Goal: Task Accomplishment & Management: Manage account settings

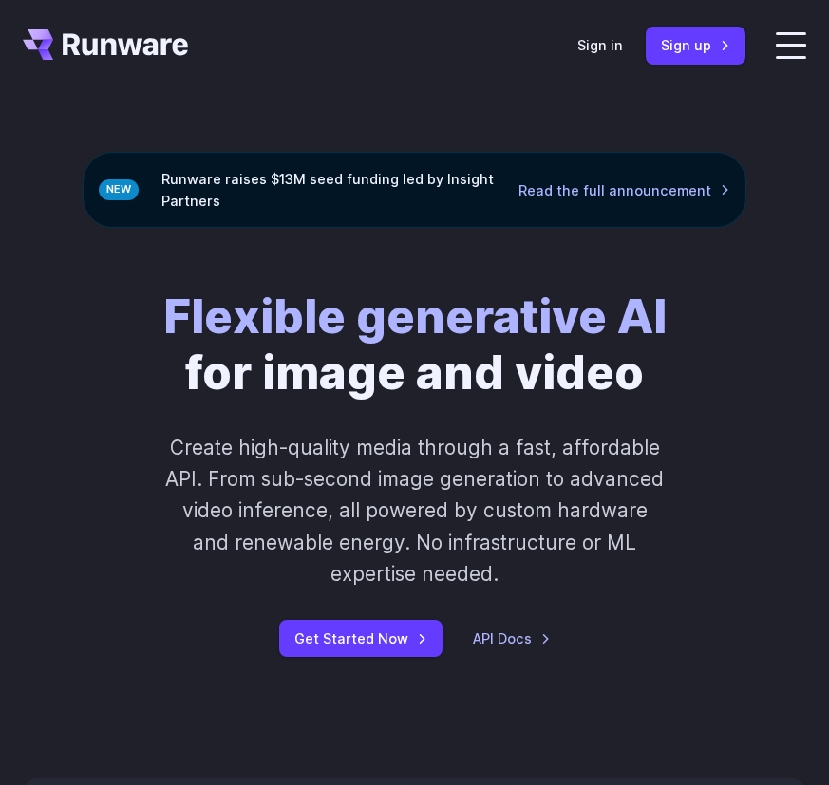
click at [770, 37] on header "Features Tasks Image generation Video generation Sonic Inference Engine™ Models…" at bounding box center [414, 45] width 829 height 91
click at [785, 49] on label at bounding box center [791, 45] width 30 height 27
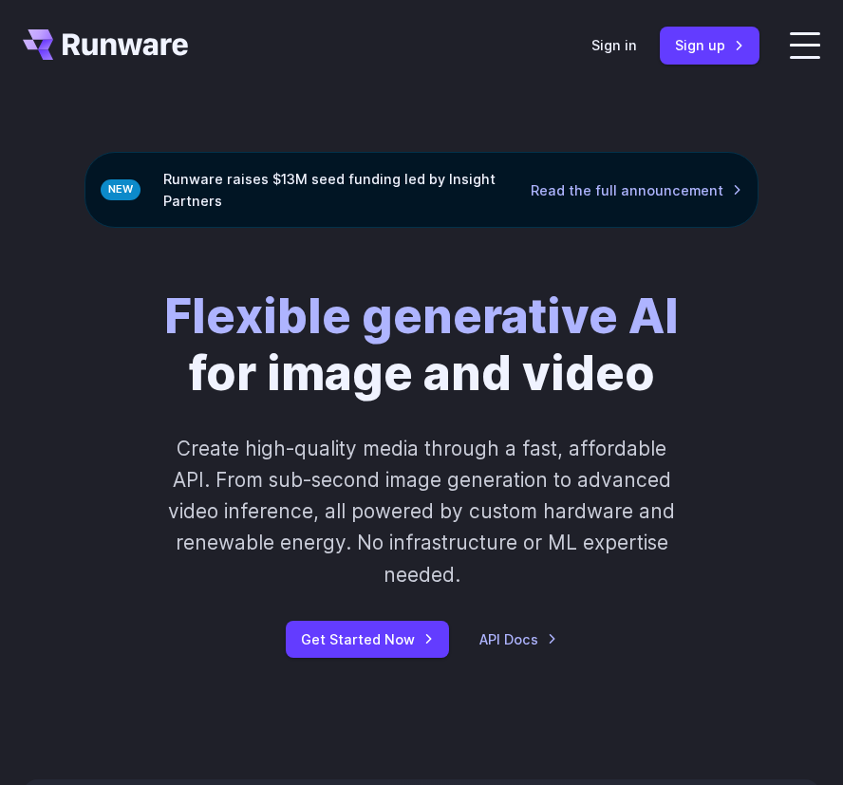
click at [578, 34] on header "Features Tasks Image generation Video generation Sonic Inference Engine™ Models…" at bounding box center [421, 45] width 843 height 91
click at [686, 50] on link "Sign up" at bounding box center [710, 45] width 100 height 37
click at [636, 38] on link "Sign in" at bounding box center [614, 45] width 46 height 22
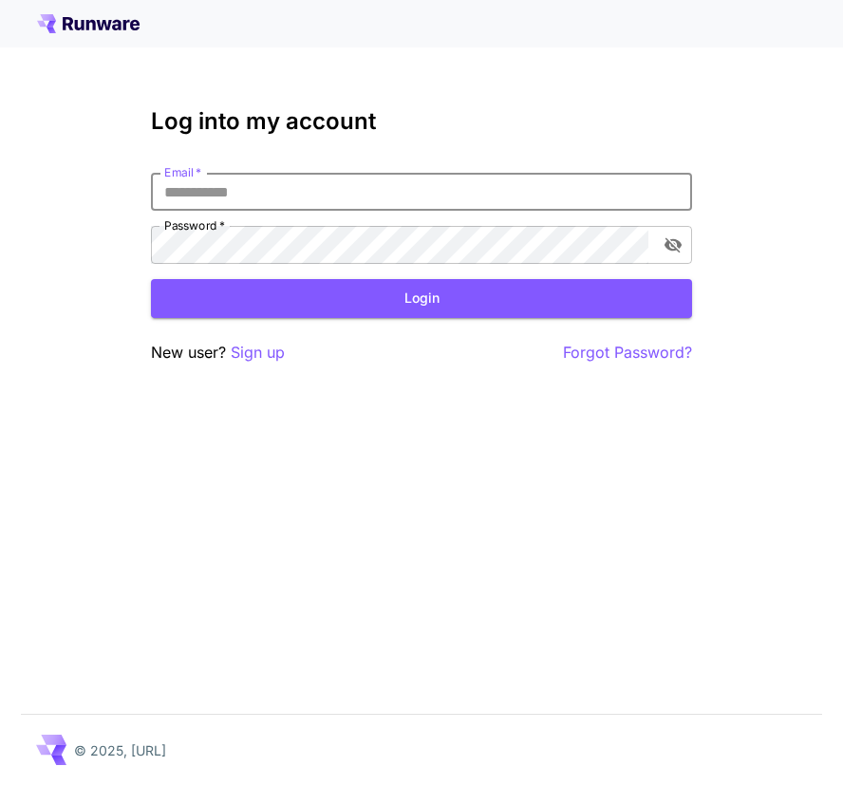
click at [314, 189] on input "Email   *" at bounding box center [421, 192] width 541 height 38
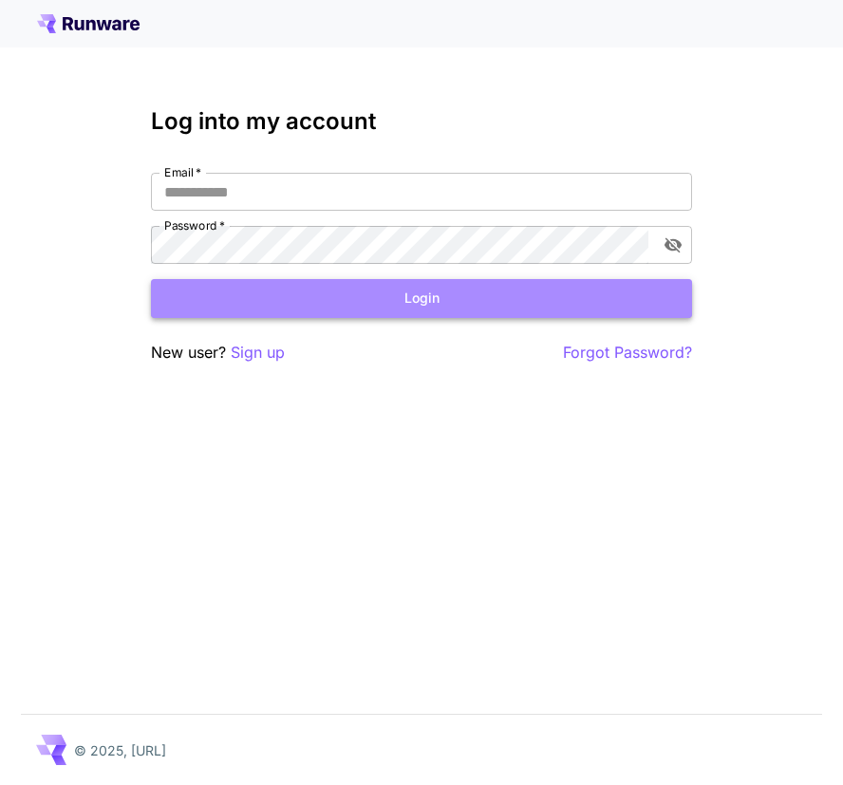
click at [393, 290] on button "Login" at bounding box center [421, 298] width 541 height 39
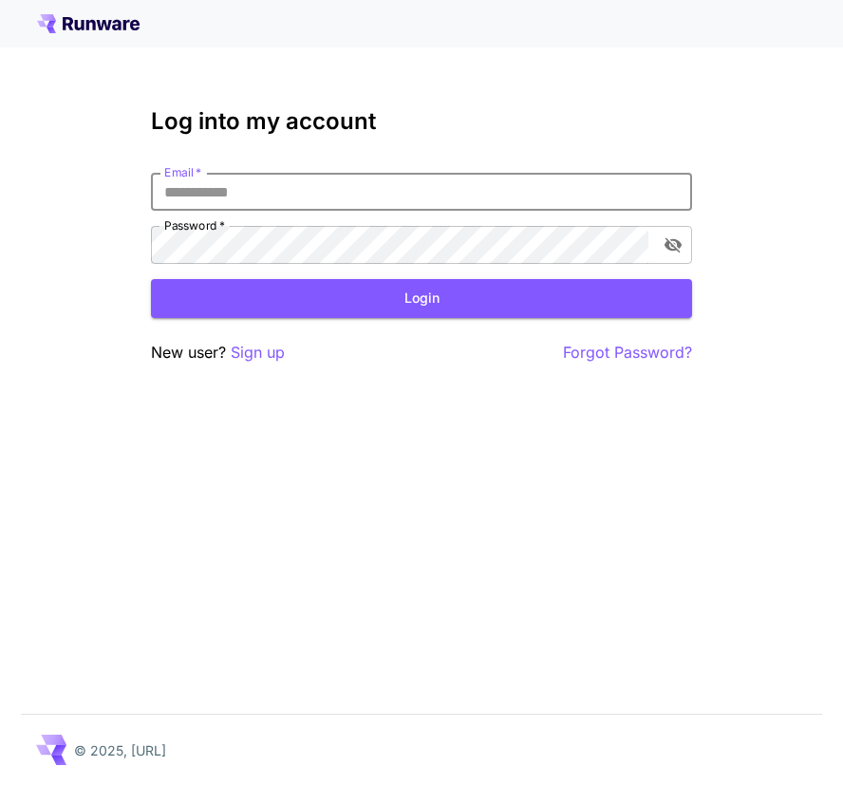
click at [275, 186] on input "Email   *" at bounding box center [421, 192] width 541 height 38
click at [258, 195] on input "Email   *" at bounding box center [421, 192] width 541 height 38
type input "*"
